Goal: Task Accomplishment & Management: Use online tool/utility

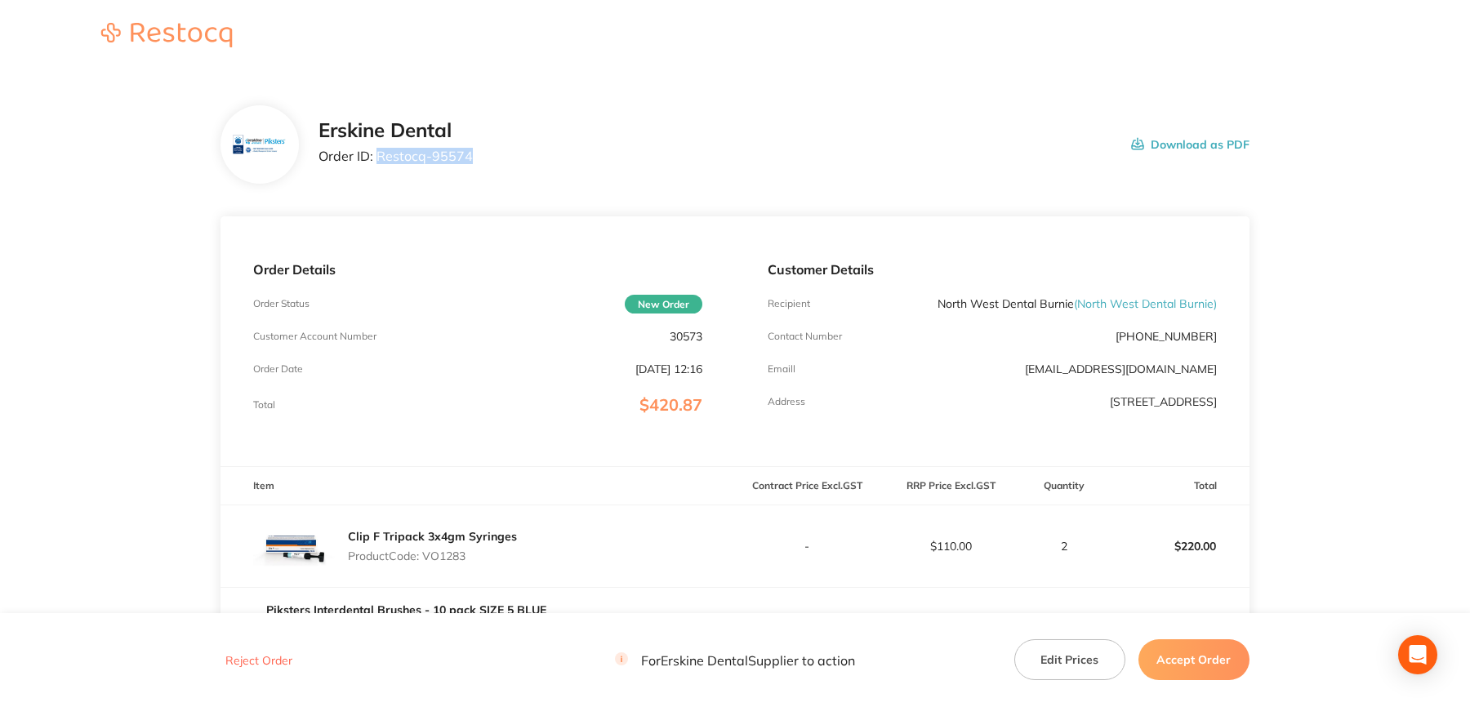
drag, startPoint x: 378, startPoint y: 155, endPoint x: 471, endPoint y: 162, distance: 92.5
click at [471, 162] on div "Erskine Dental Order ID: Restocq- 95574 Download as PDF" at bounding box center [784, 144] width 931 height 51
copy p "Restocq- 95574"
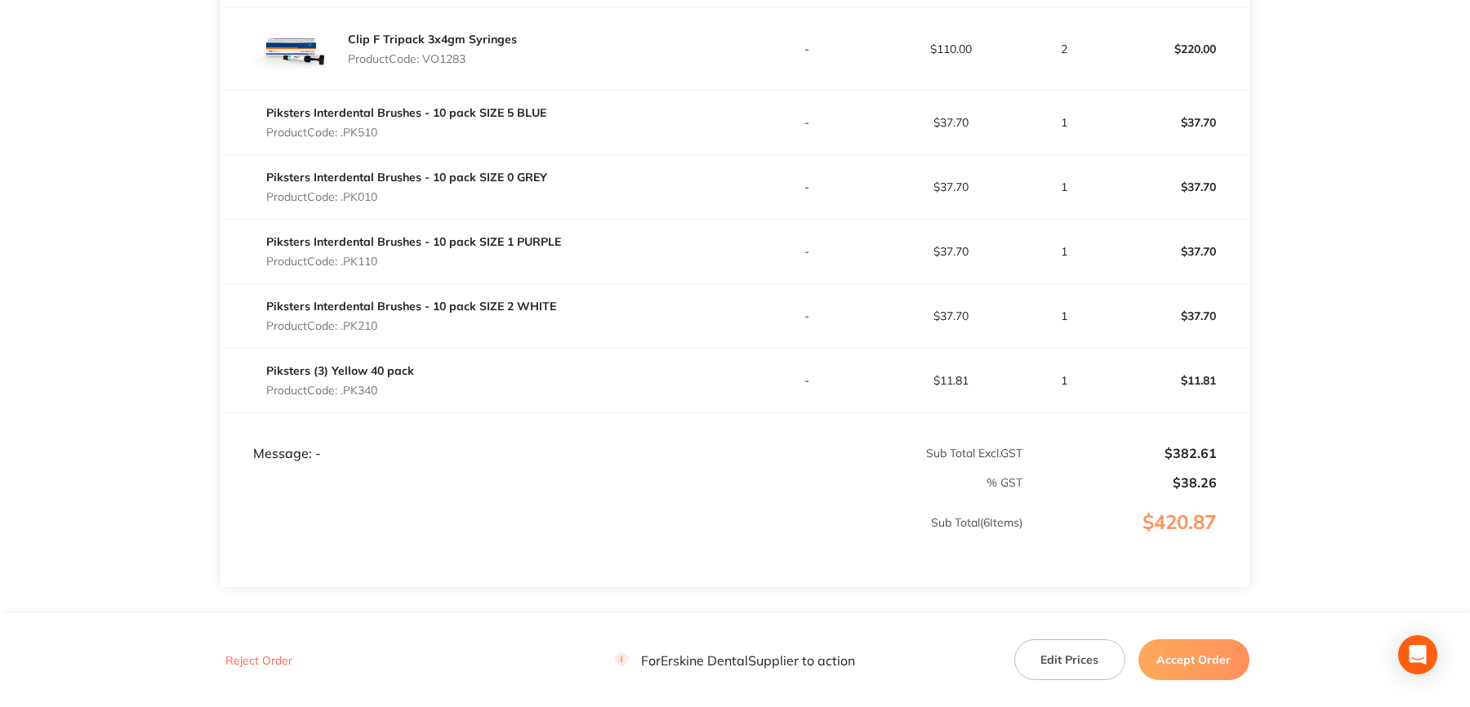
scroll to position [600, 0]
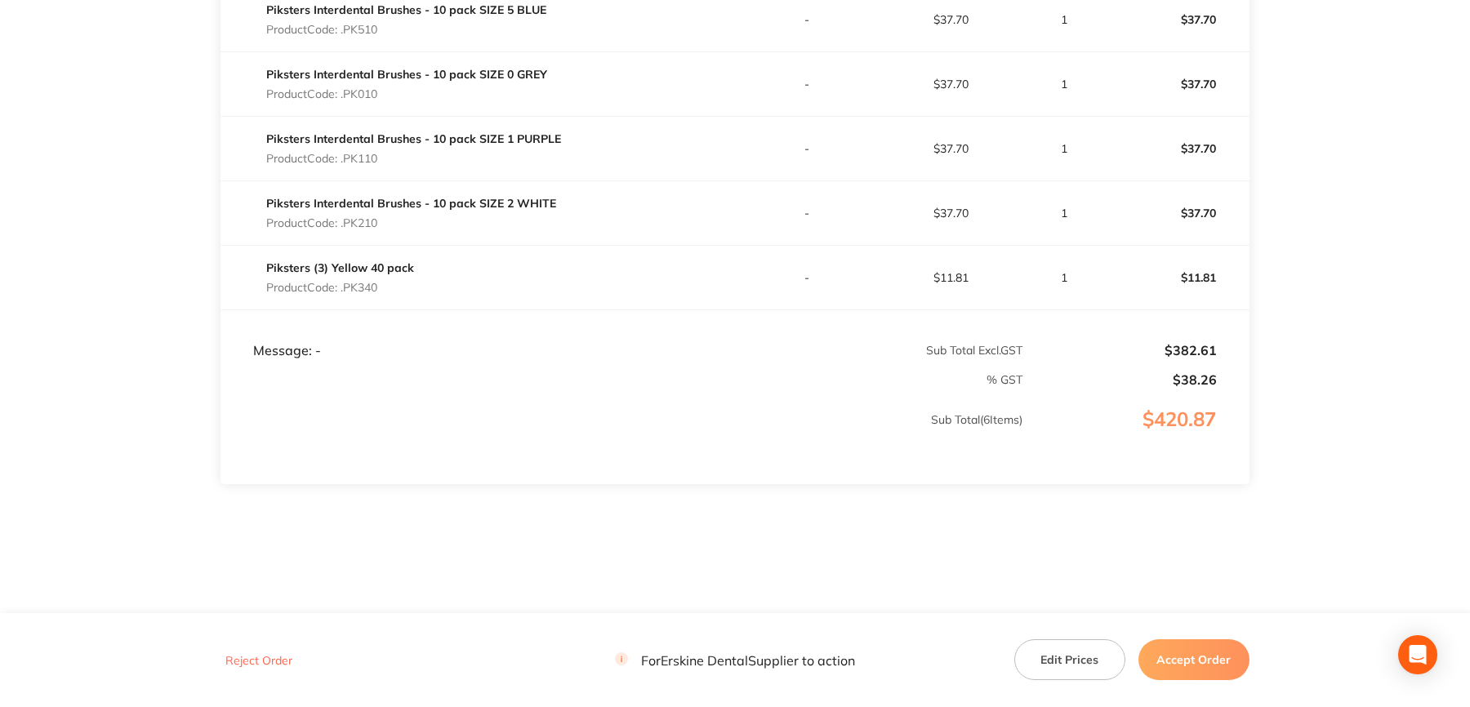
click at [1190, 668] on button "Accept Order" at bounding box center [1194, 660] width 111 height 41
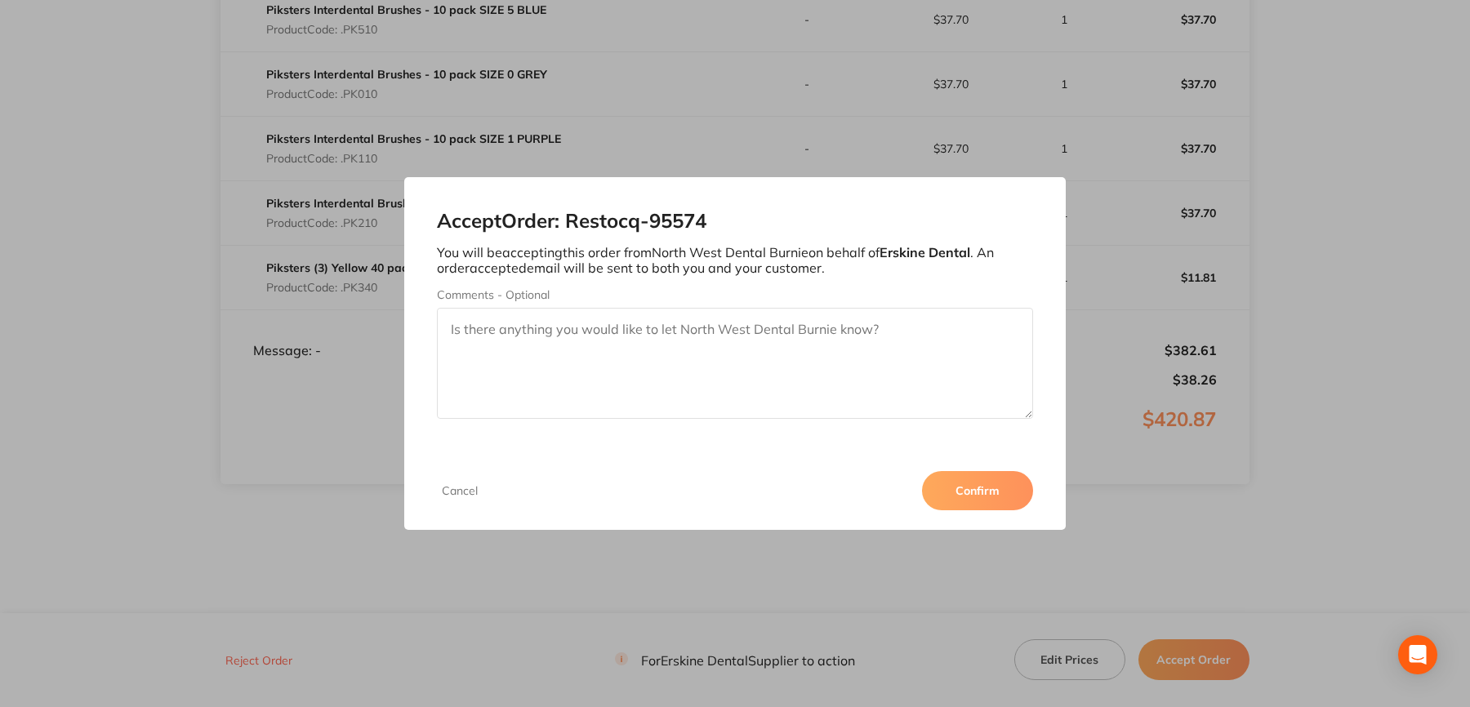
click at [960, 487] on button "Confirm" at bounding box center [977, 490] width 111 height 39
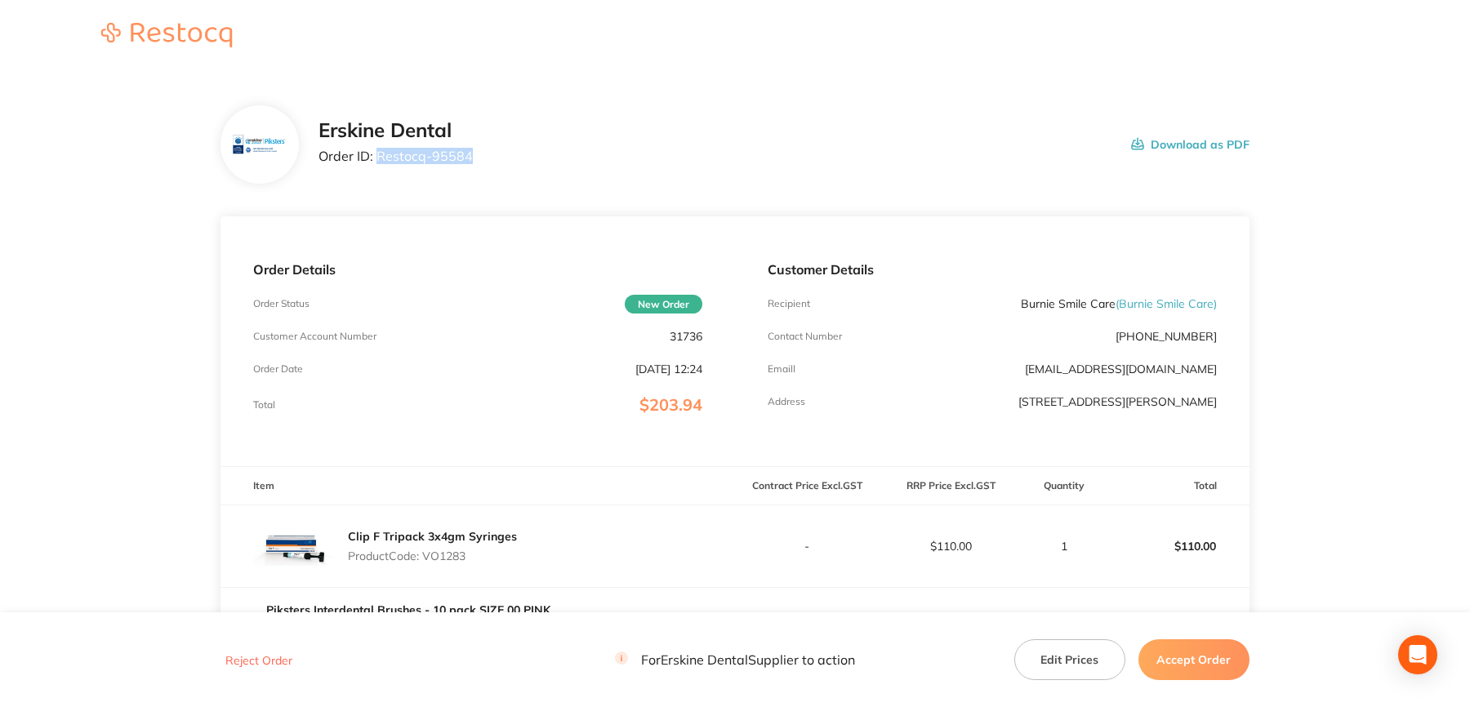
drag, startPoint x: 377, startPoint y: 160, endPoint x: 477, endPoint y: 165, distance: 100.6
click at [477, 165] on div "[PERSON_NAME] Dental Order ID: Restocq- 95584 Download as PDF" at bounding box center [784, 144] width 931 height 51
copy p "Restocq- 95584"
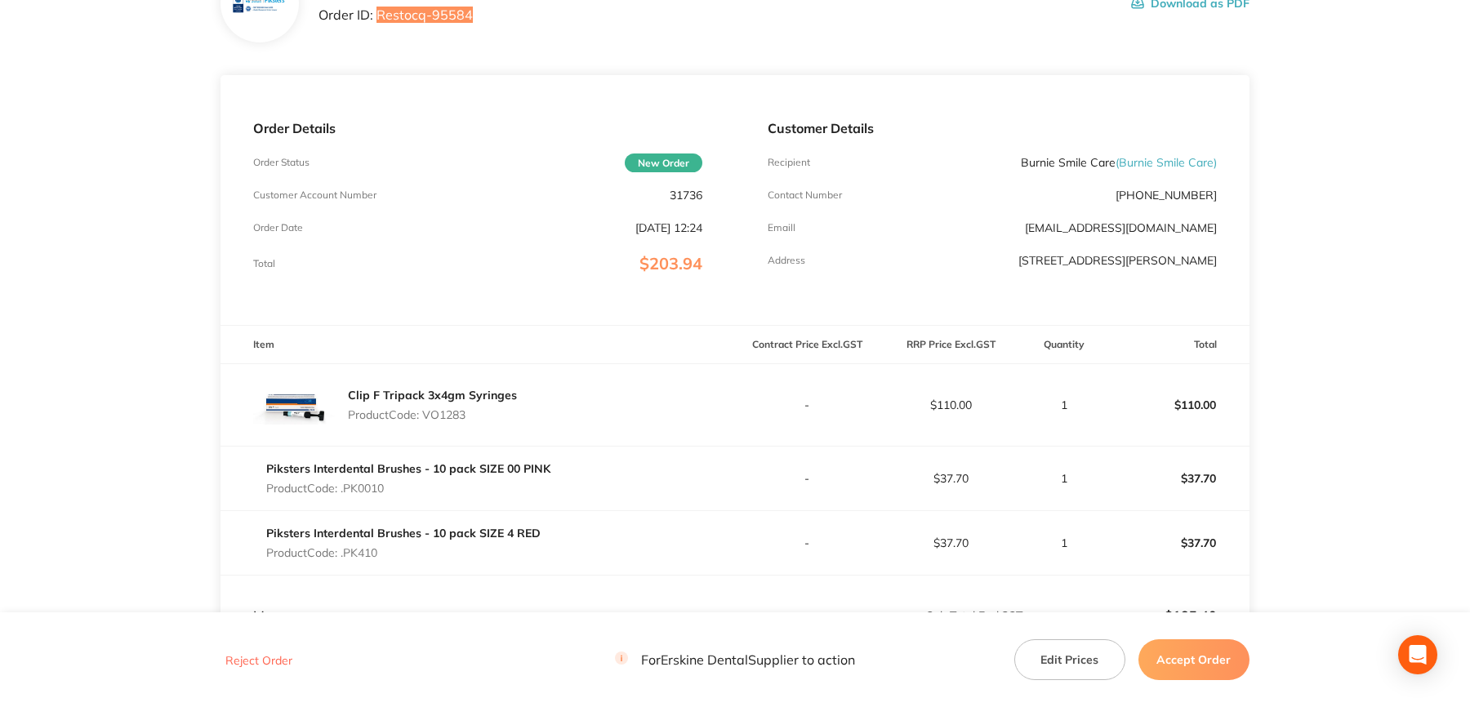
scroll to position [327, 0]
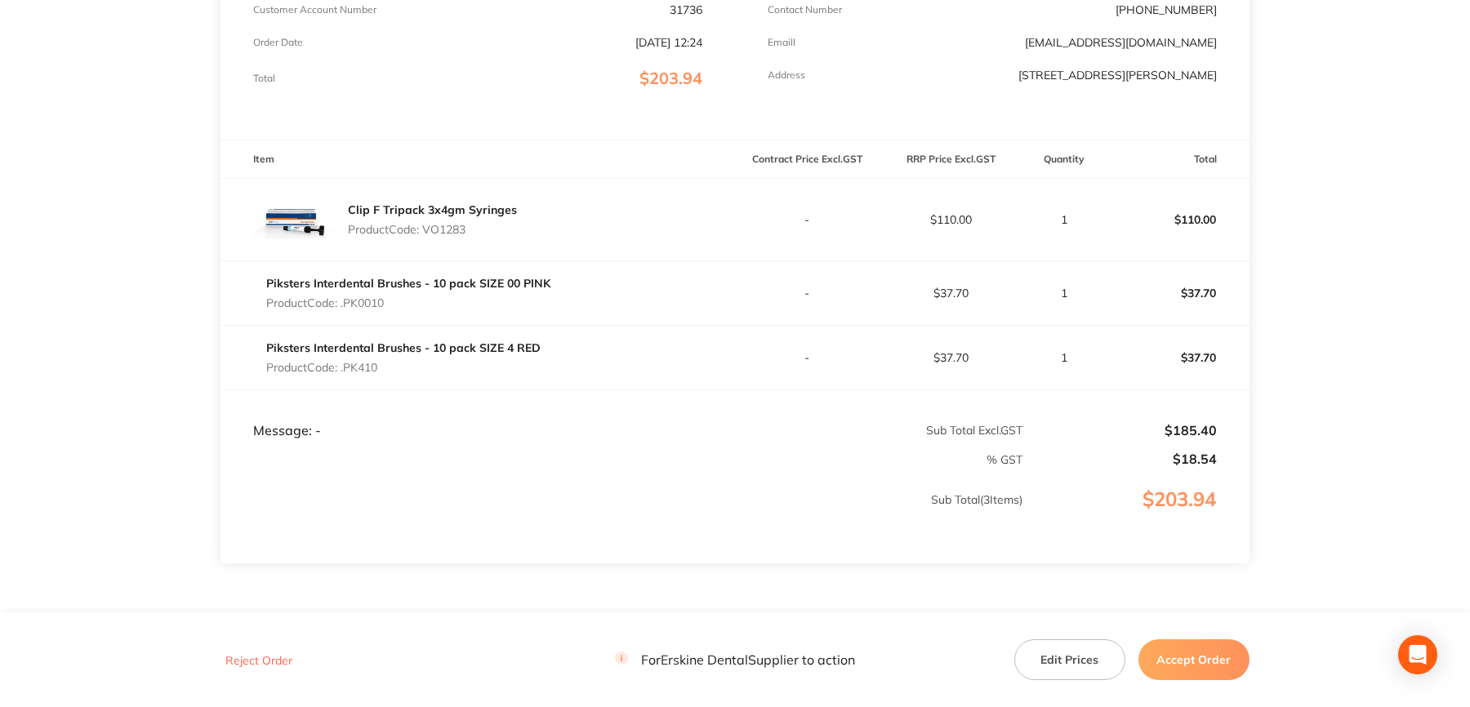
drag, startPoint x: 1208, startPoint y: 663, endPoint x: 1168, endPoint y: 654, distance: 41.0
click at [1208, 663] on button "Accept Order" at bounding box center [1194, 660] width 111 height 41
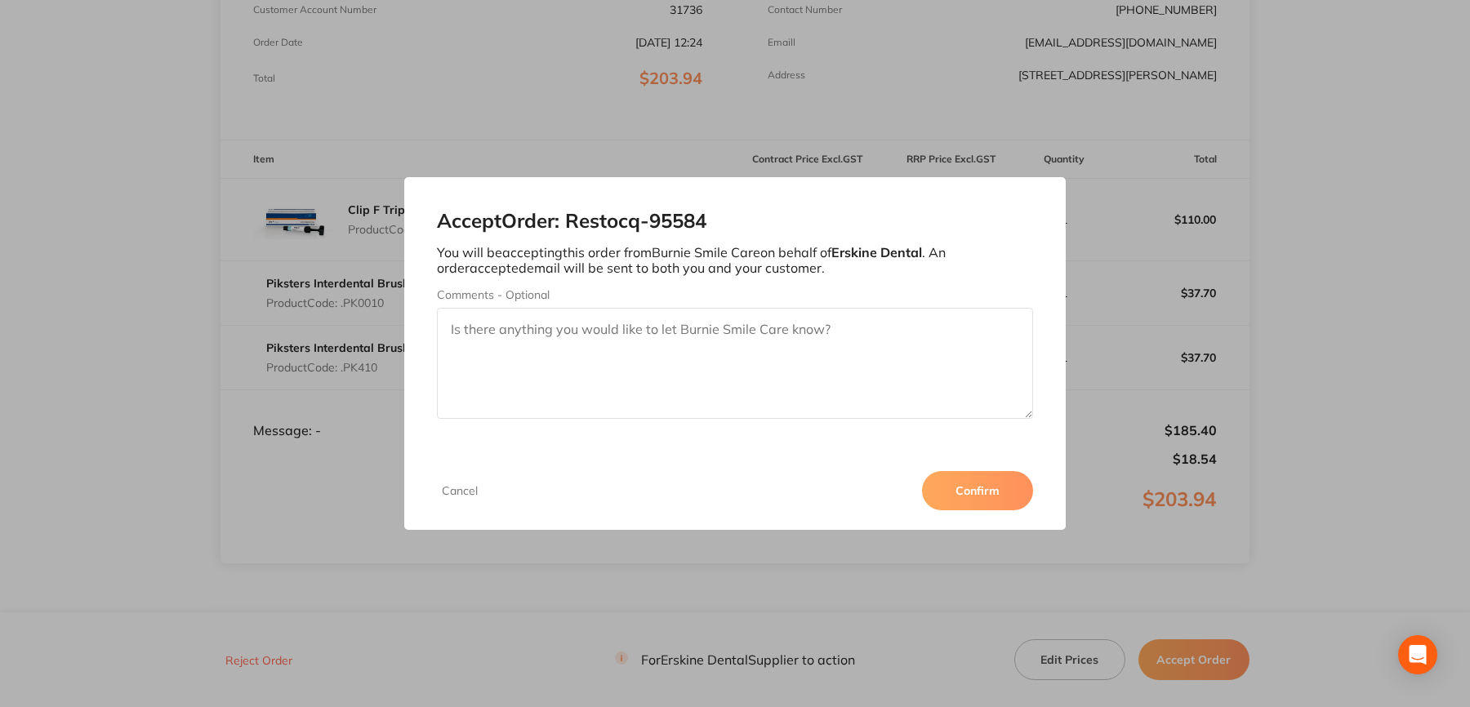
click at [975, 502] on button "Confirm" at bounding box center [977, 490] width 111 height 39
